Goal: Task Accomplishment & Management: Manage account settings

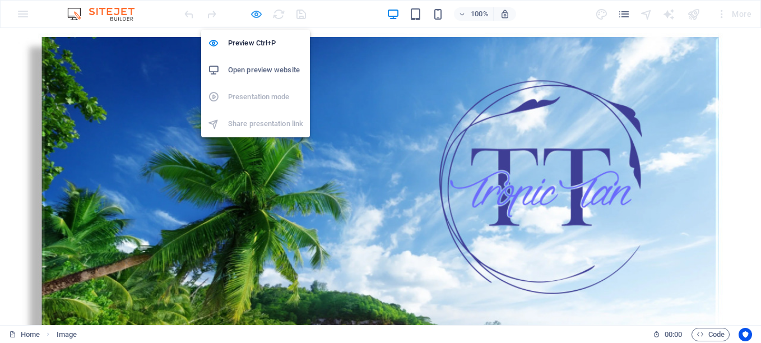
click at [258, 14] on icon "button" at bounding box center [256, 14] width 13 height 13
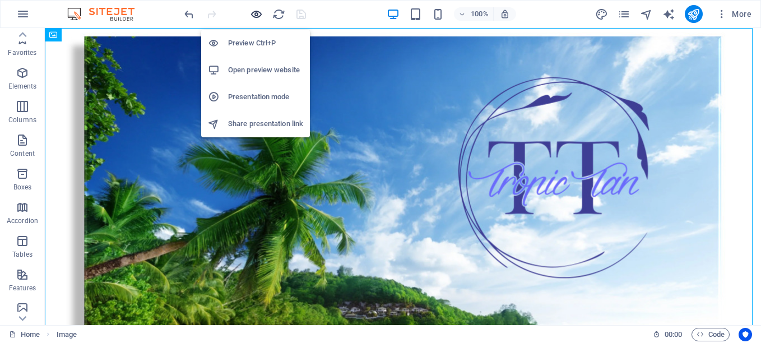
click at [258, 12] on icon "button" at bounding box center [256, 14] width 13 height 13
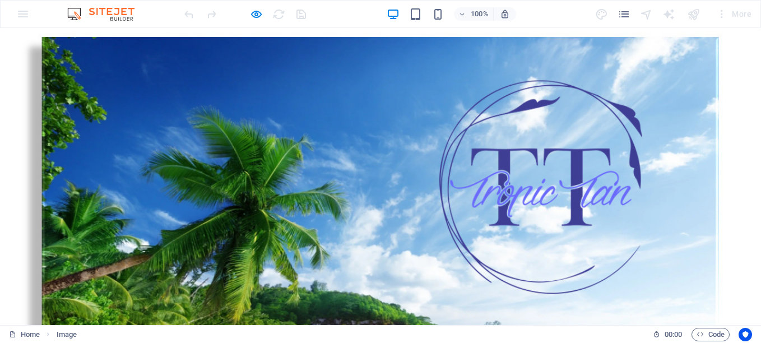
click at [343, 126] on img at bounding box center [380, 242] width 761 height 428
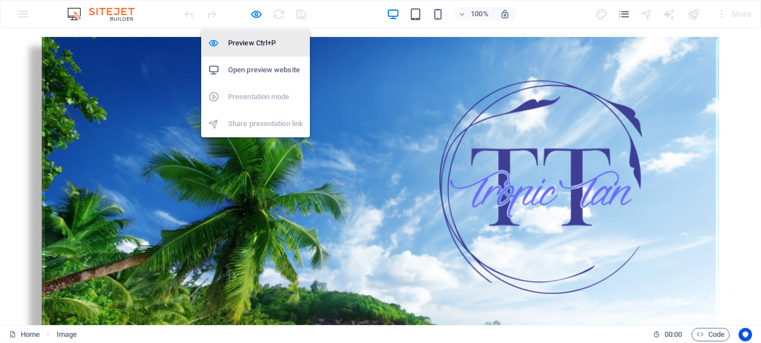
click at [252, 44] on h6 "Preview Ctrl+P" at bounding box center [265, 42] width 75 height 13
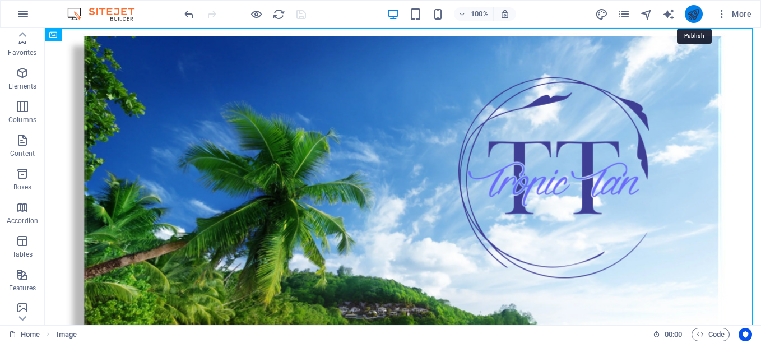
click at [694, 12] on icon "publish" at bounding box center [693, 14] width 13 height 13
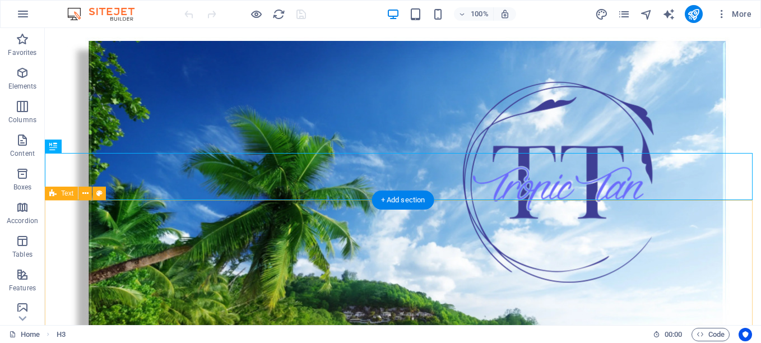
scroll to position [273, 0]
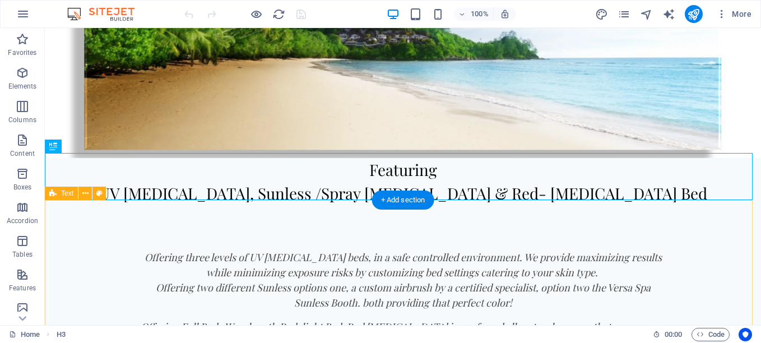
click at [708, 252] on div "Offering three levels of UV tanning beds, in a safe controlled environment. We …" at bounding box center [403, 300] width 717 height 190
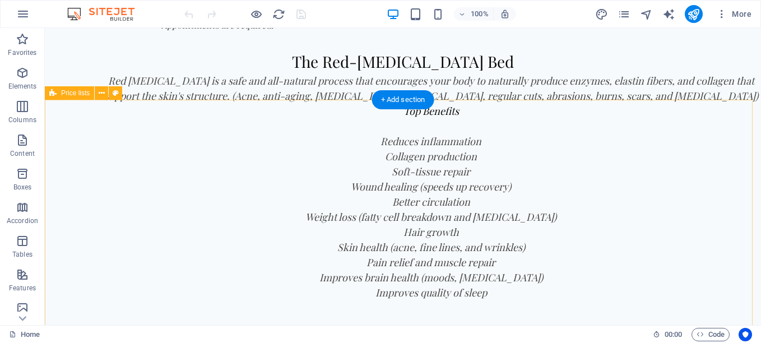
scroll to position [1282, 0]
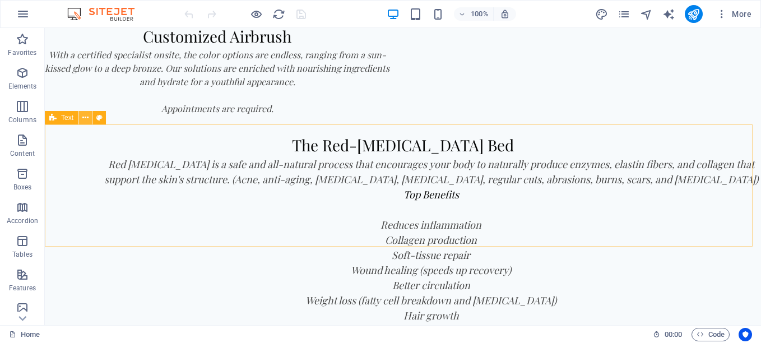
click at [84, 114] on icon at bounding box center [85, 118] width 6 height 12
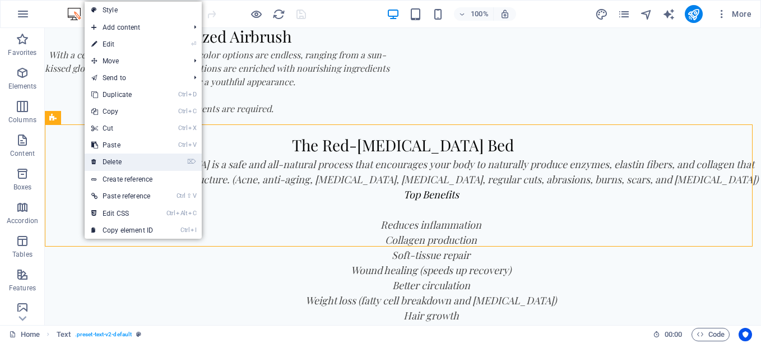
click at [116, 159] on link "⌦ Delete" at bounding box center [122, 162] width 75 height 17
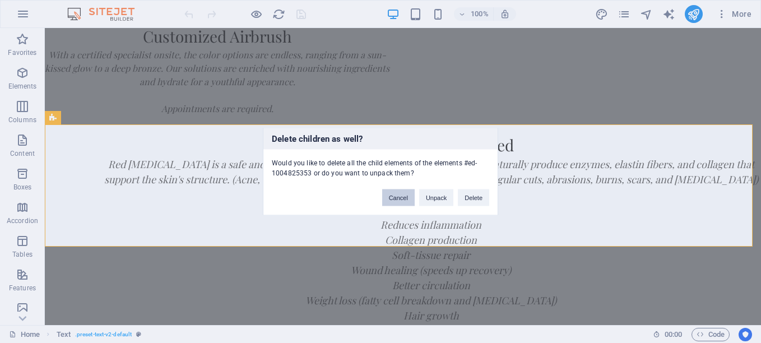
click at [392, 197] on button "Cancel" at bounding box center [398, 198] width 33 height 17
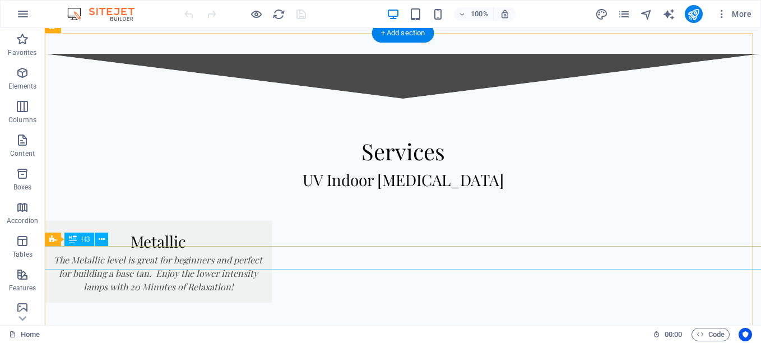
scroll to position [612, 0]
